Goal: Task Accomplishment & Management: Manage account settings

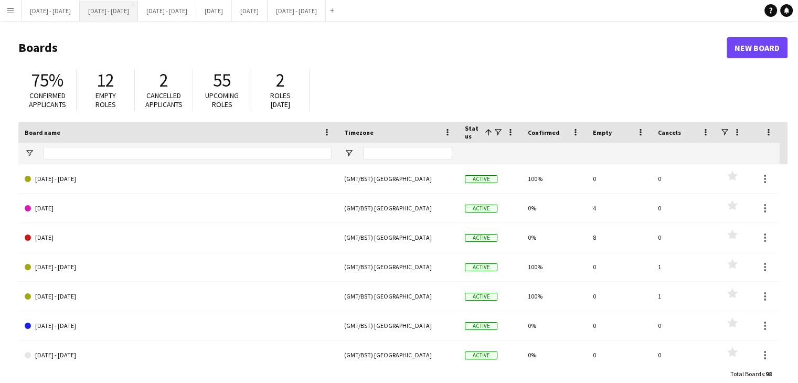
click at [121, 15] on button "[DATE] - [DATE] Close" at bounding box center [109, 11] width 58 height 20
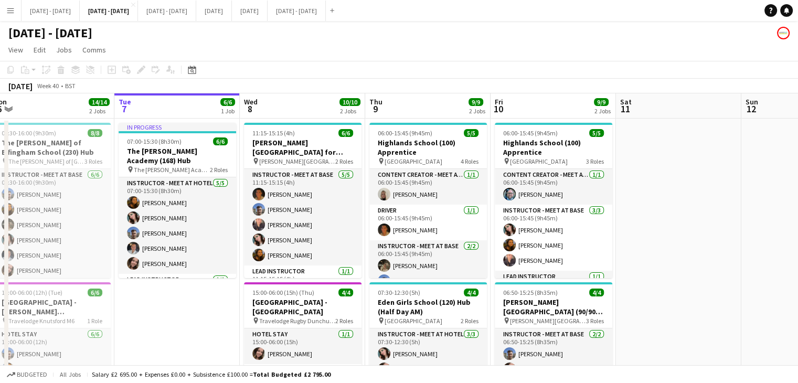
scroll to position [0, 336]
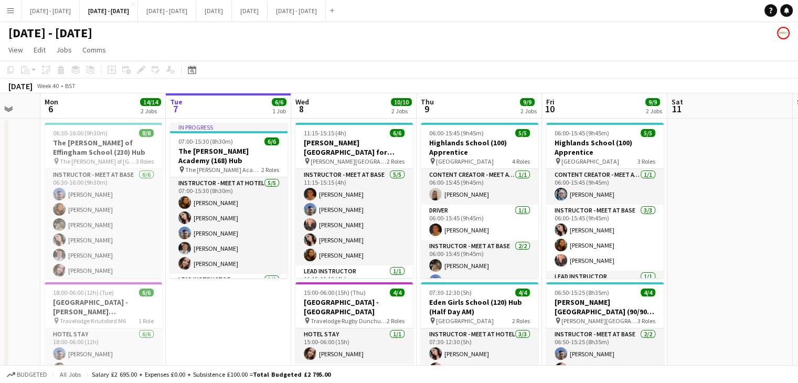
drag, startPoint x: 285, startPoint y: 332, endPoint x: 268, endPoint y: 329, distance: 17.1
click at [268, 329] on app-calendar-viewport "Fri 3 Sat 4 Sun 5 Mon 6 14/14 2 Jobs Tue 7 6/6 1 Job Wed 8 10/10 2 Jobs Thu 9 9…" at bounding box center [399, 275] width 798 height 365
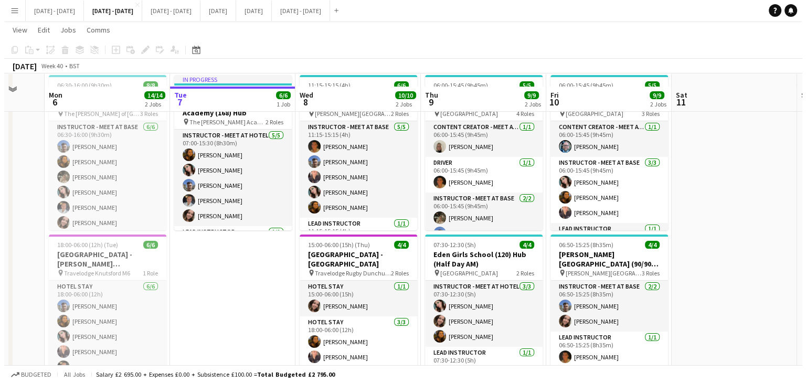
scroll to position [0, 0]
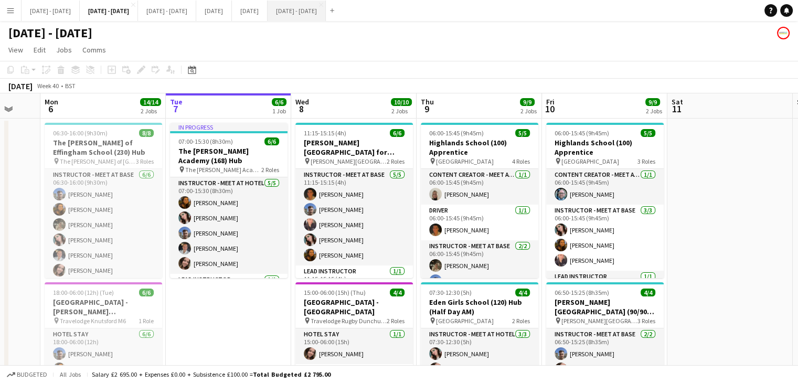
click at [326, 6] on button "[DATE] - [DATE] Close" at bounding box center [296, 11] width 58 height 20
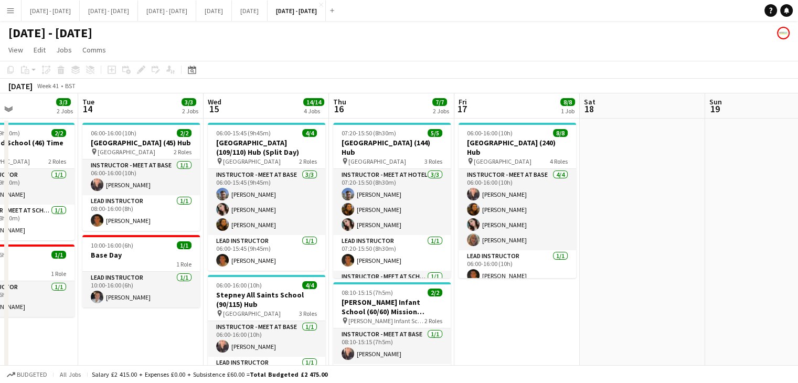
scroll to position [0, 286]
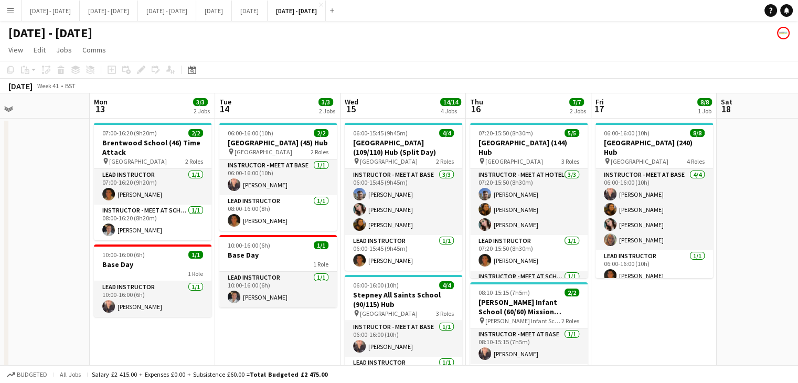
drag, startPoint x: 587, startPoint y: 305, endPoint x: 655, endPoint y: 296, distance: 68.3
click at [655, 296] on app-calendar-viewport "Fri 10 Sat 11 Sun 12 Mon 13 3/3 2 Jobs Tue 14 3/3 2 Jobs Wed 15 14/14 4 Jobs Th…" at bounding box center [399, 389] width 798 height 593
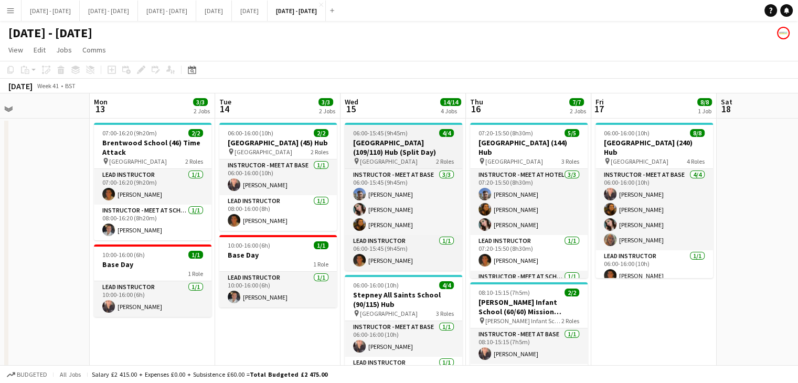
click at [396, 146] on h3 "[GEOGRAPHIC_DATA] (109/110) Hub (Split Day)" at bounding box center [403, 147] width 117 height 19
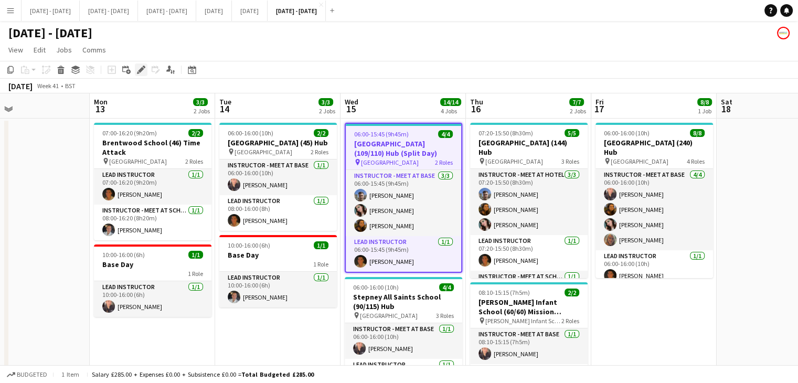
click at [137, 69] on icon "Edit" at bounding box center [141, 70] width 8 height 8
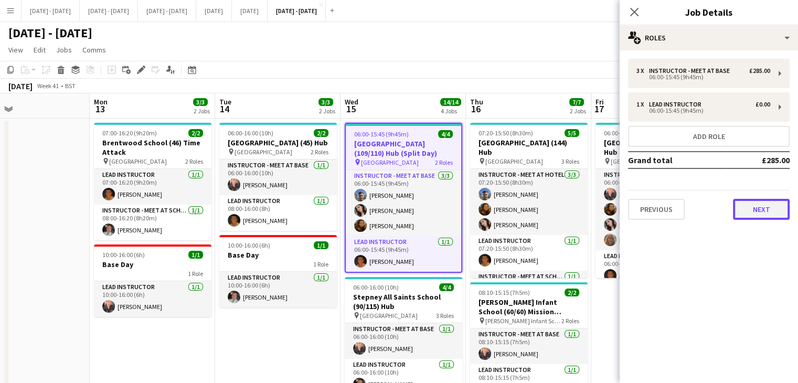
click at [762, 208] on button "Next" at bounding box center [761, 209] width 57 height 21
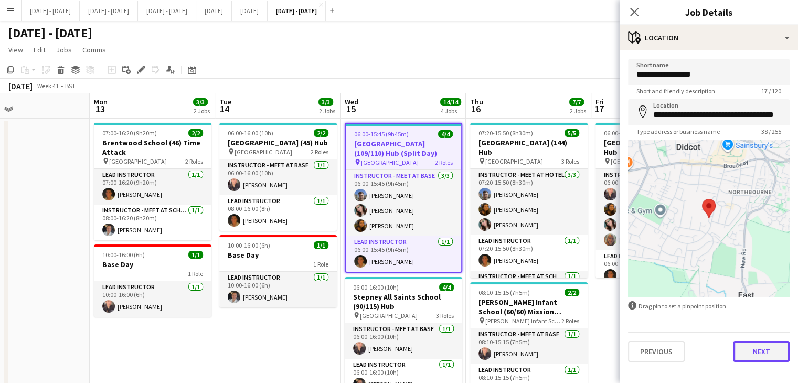
click at [763, 345] on button "Next" at bounding box center [761, 351] width 57 height 21
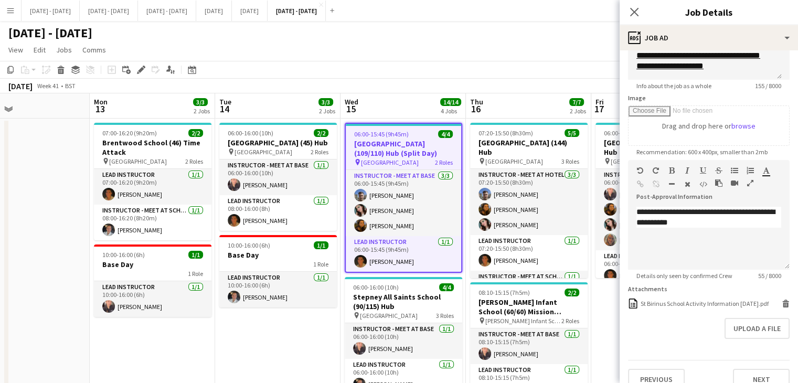
scroll to position [149, 0]
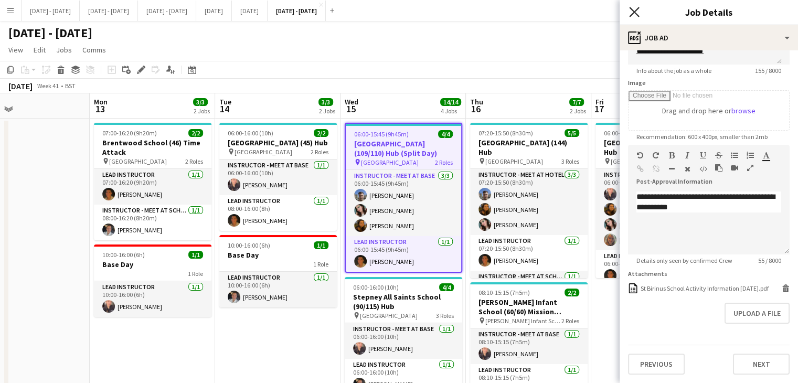
click at [629, 15] on icon "Close pop-in" at bounding box center [634, 12] width 10 height 10
